Goal: Information Seeking & Learning: Learn about a topic

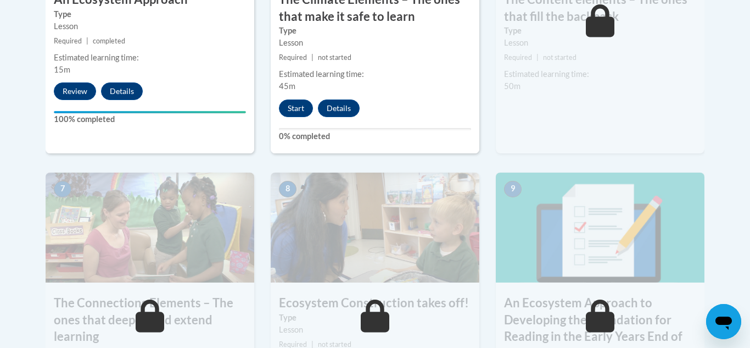
scroll to position [830, 0]
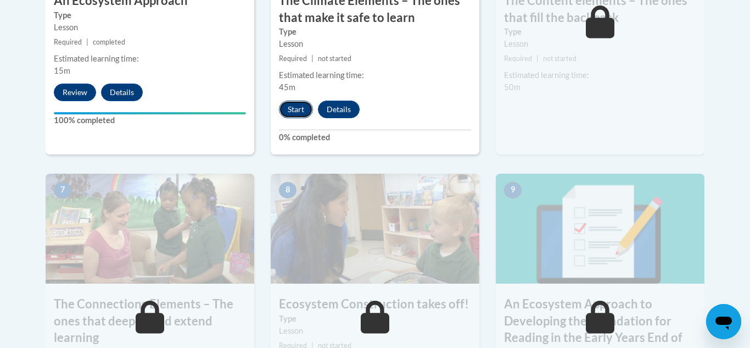
click at [297, 107] on button "Start" at bounding box center [296, 110] width 34 height 18
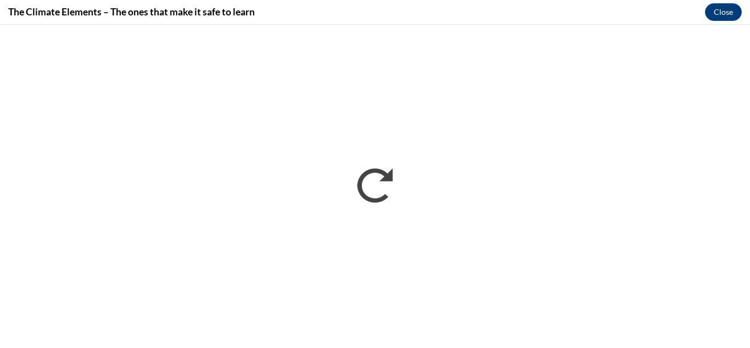
scroll to position [0, 0]
